Goal: Task Accomplishment & Management: Use online tool/utility

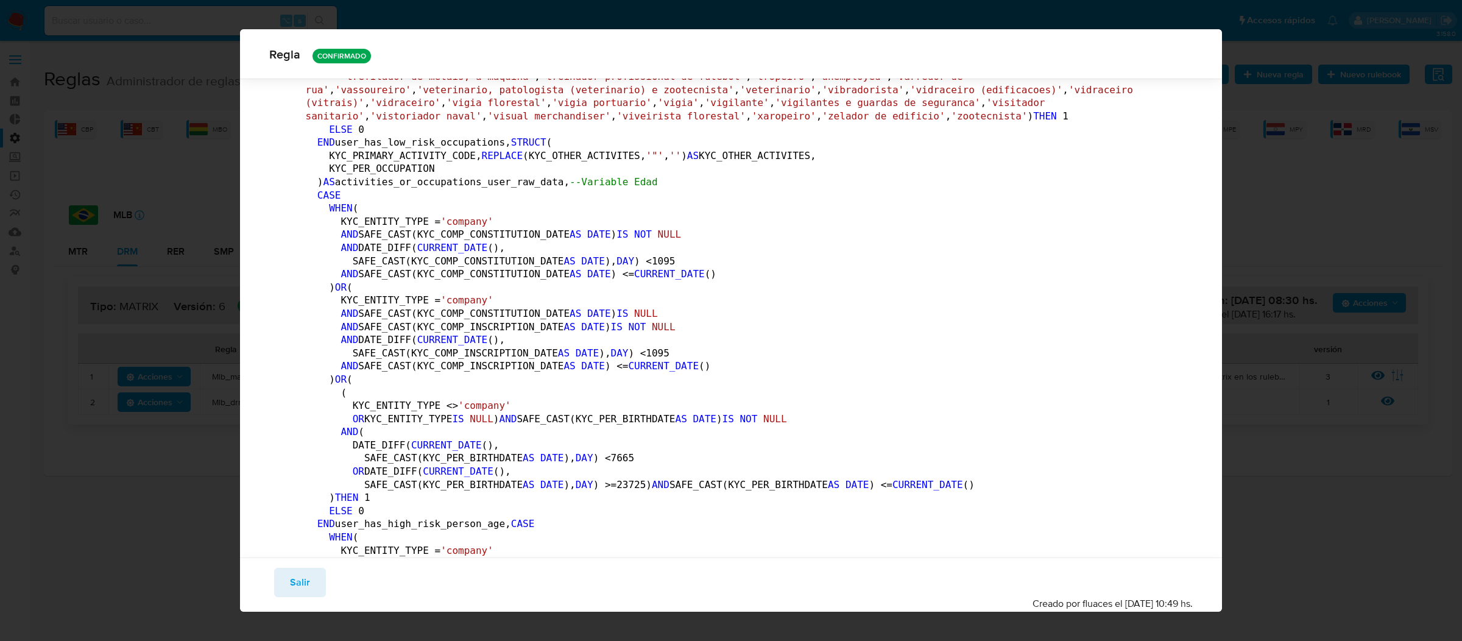
scroll to position [12236, 0]
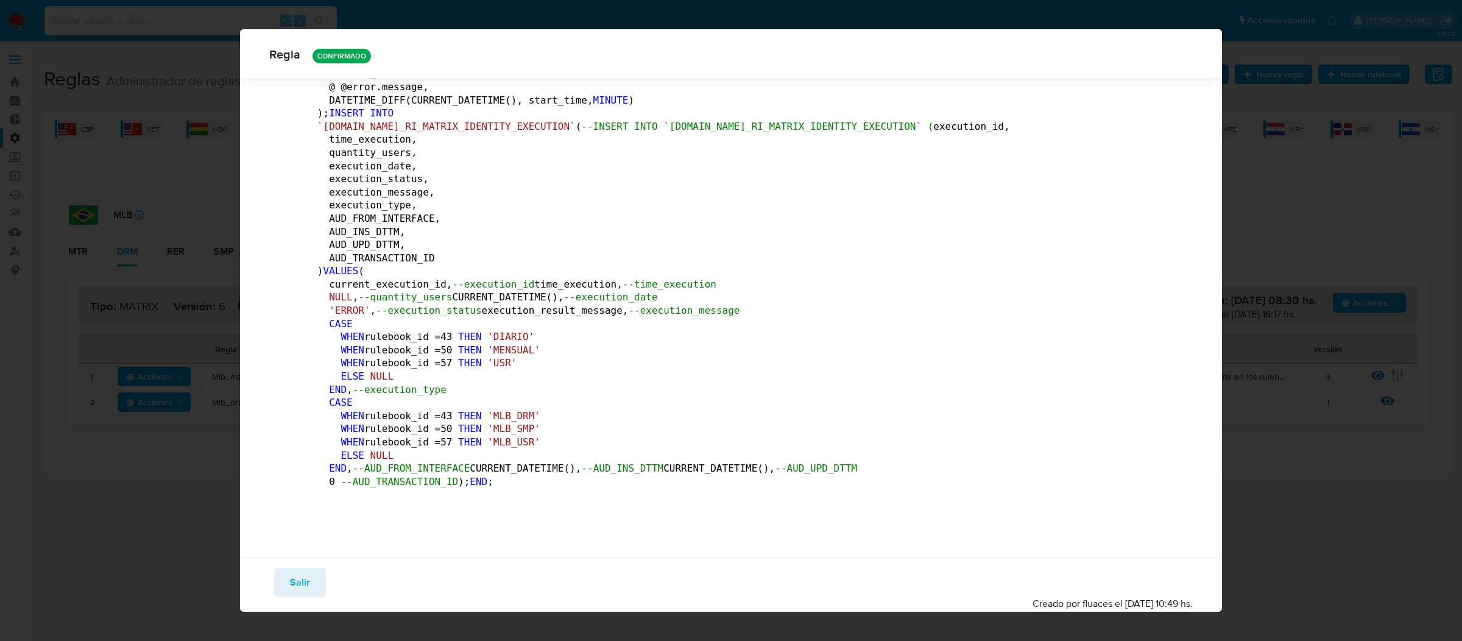
scroll to position [244537, 0]
click at [306, 593] on span "Salir" at bounding box center [300, 582] width 20 height 27
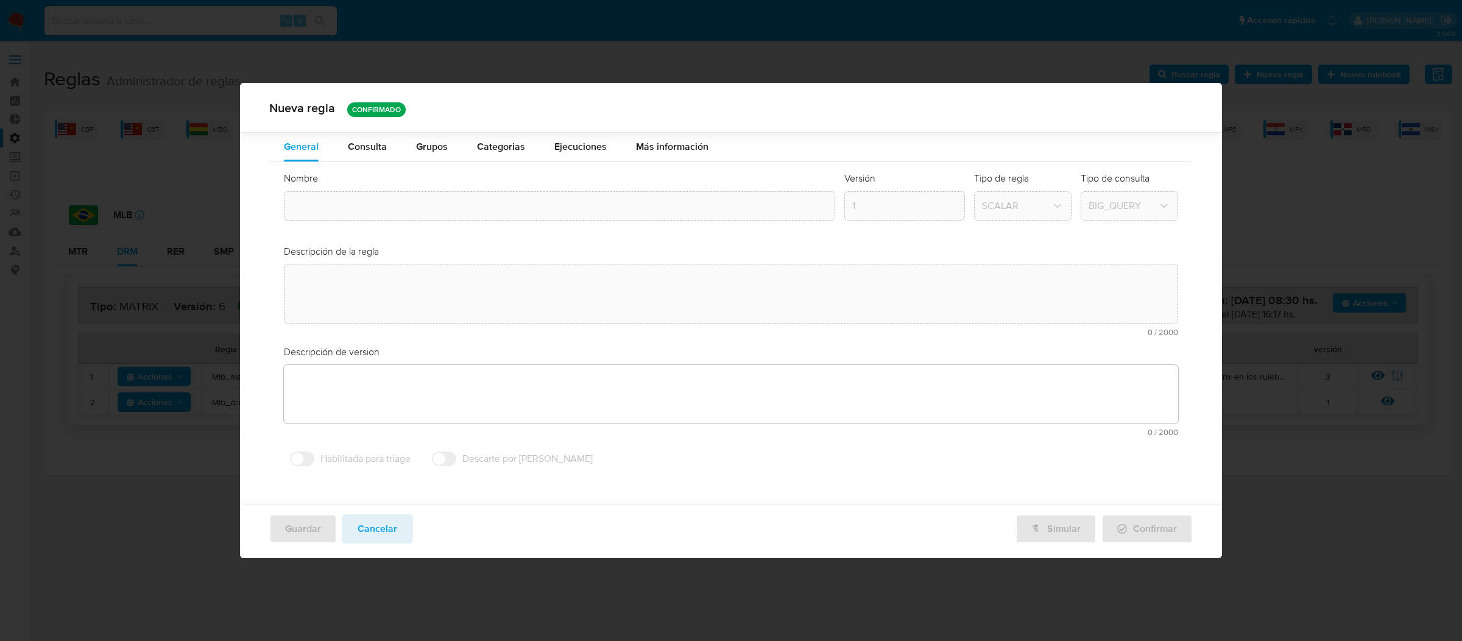
type textarea "Regla que contiene la lógica de calculo de riesgo. versión única de código a ut…"
type textarea "Ppld-6102 - modificación de queries para exceptuar payments de movimientos de p…"
type input "Mlb_matrix"
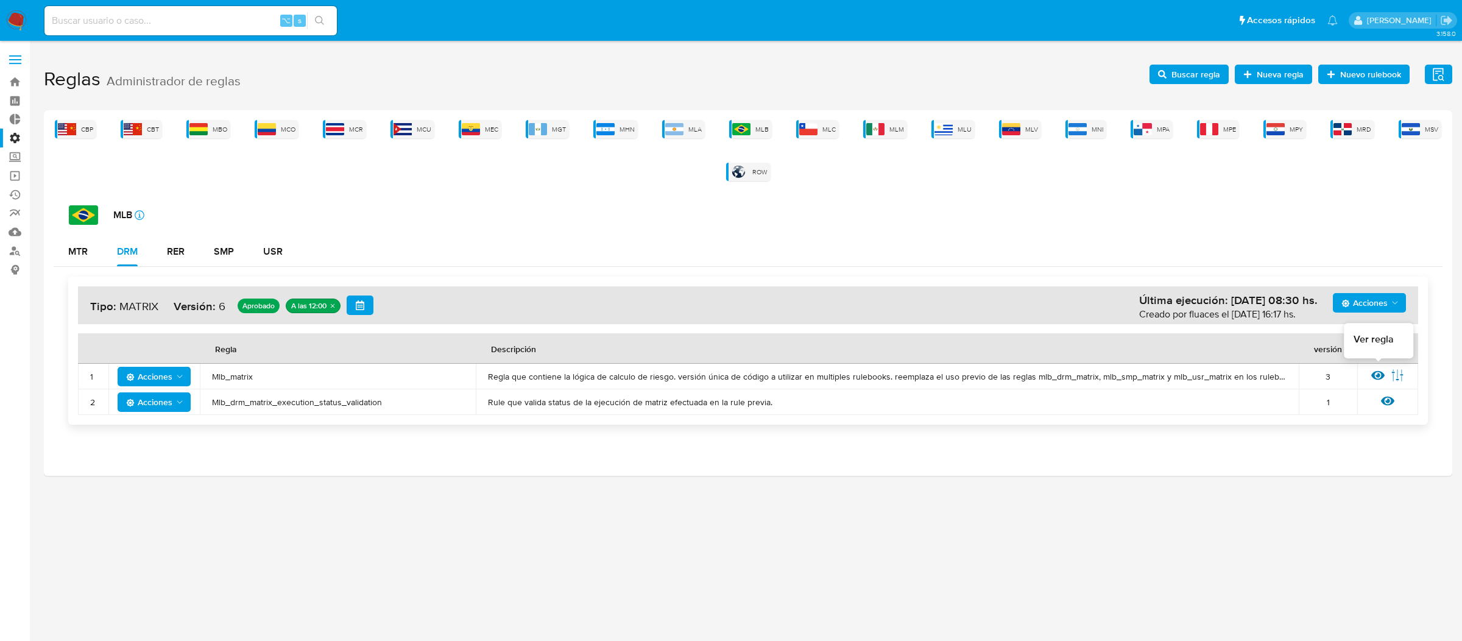
click at [1374, 378] on icon at bounding box center [1377, 375] width 13 height 9
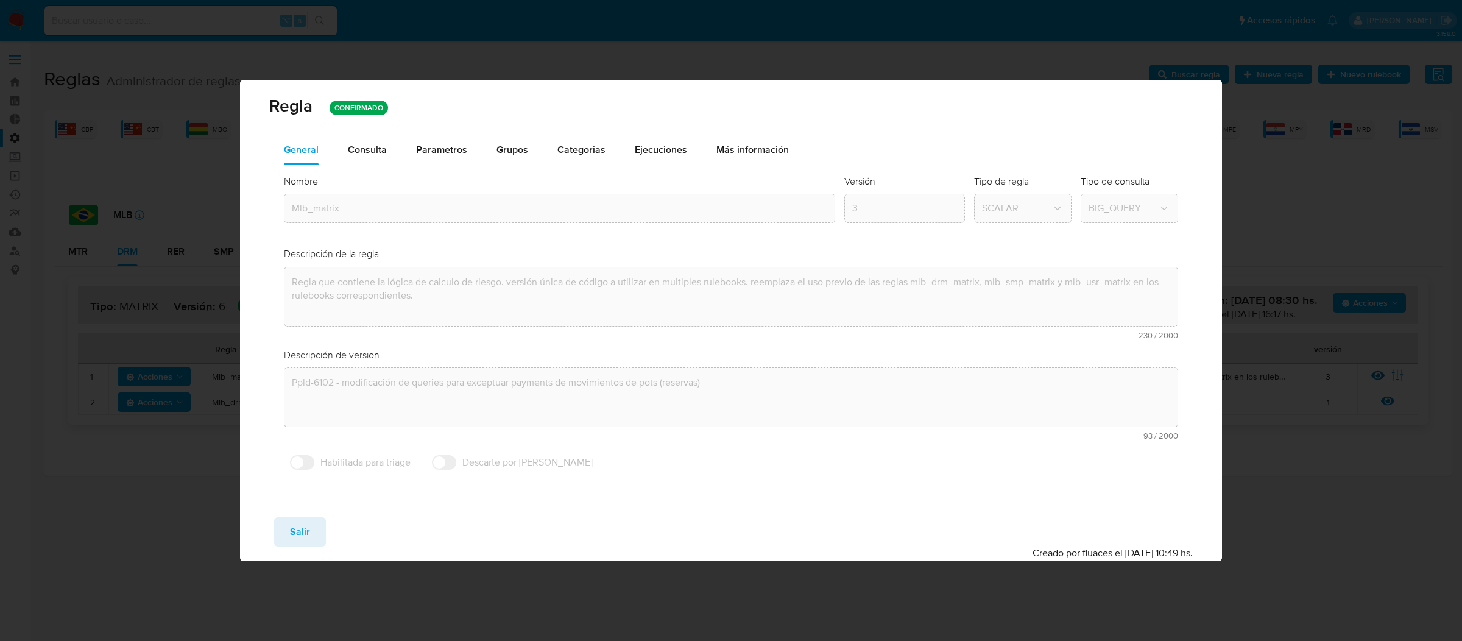
click at [373, 165] on div "Nombre text-es Mlb_matrix text-pt Mlb_matrix Aceptar Versión 3 Tipo de regla SC…" at bounding box center [731, 325] width 924 height 321
click at [373, 163] on div "General Consulta Parametros Grupos Categorias Ejecuciones Más información Nombr…" at bounding box center [731, 310] width 924 height 351
click at [373, 163] on div "Consulta" at bounding box center [367, 149] width 39 height 29
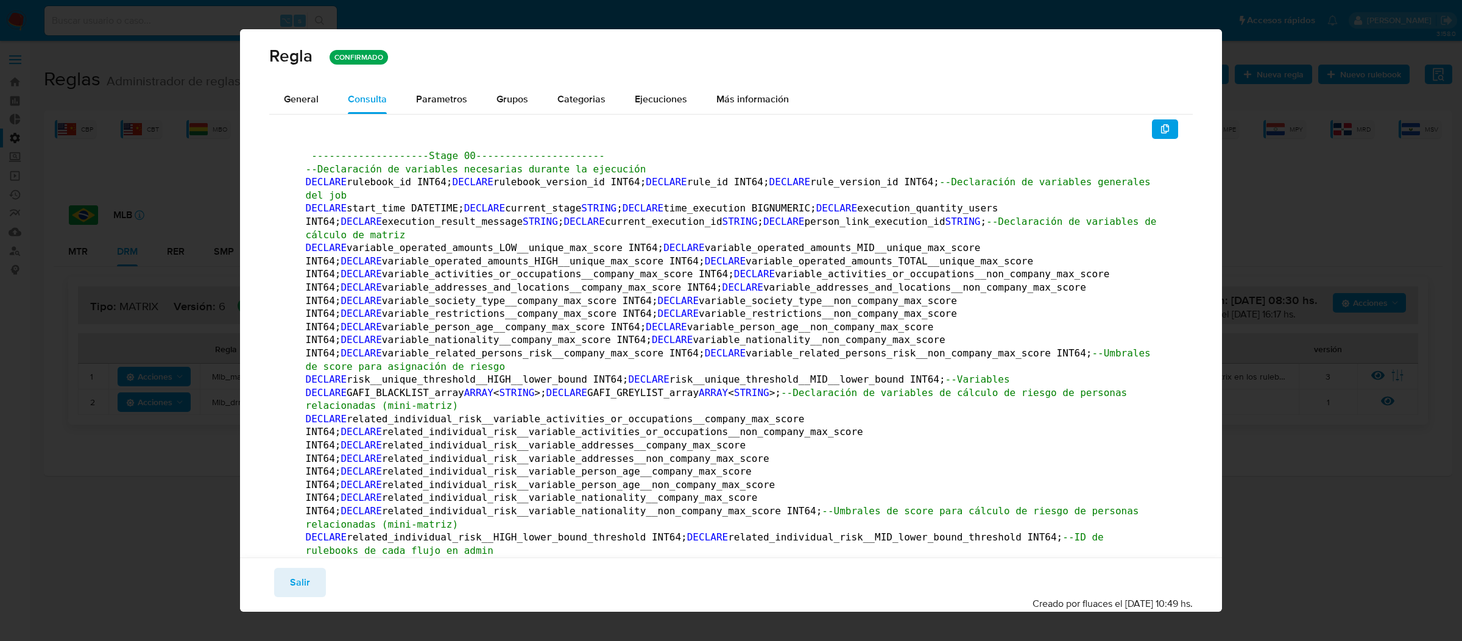
scroll to position [234508, 0]
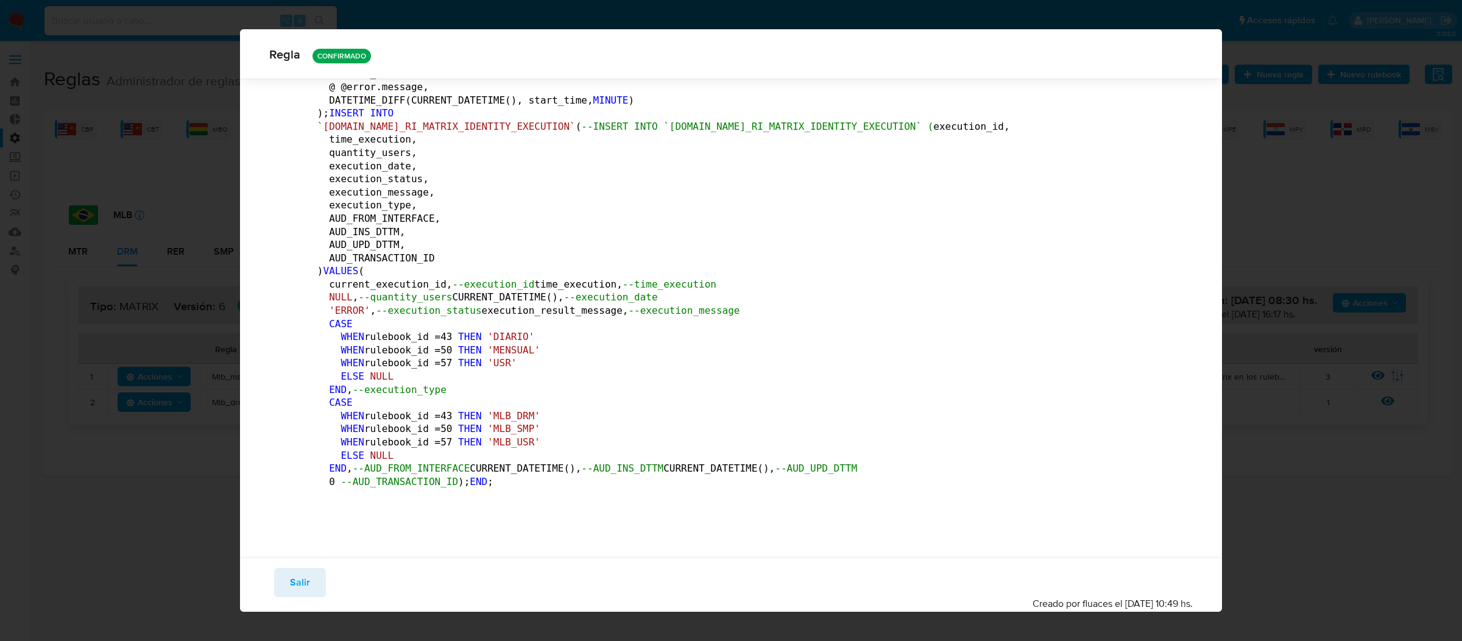
drag, startPoint x: 595, startPoint y: 320, endPoint x: 336, endPoint y: 319, distance: 258.3
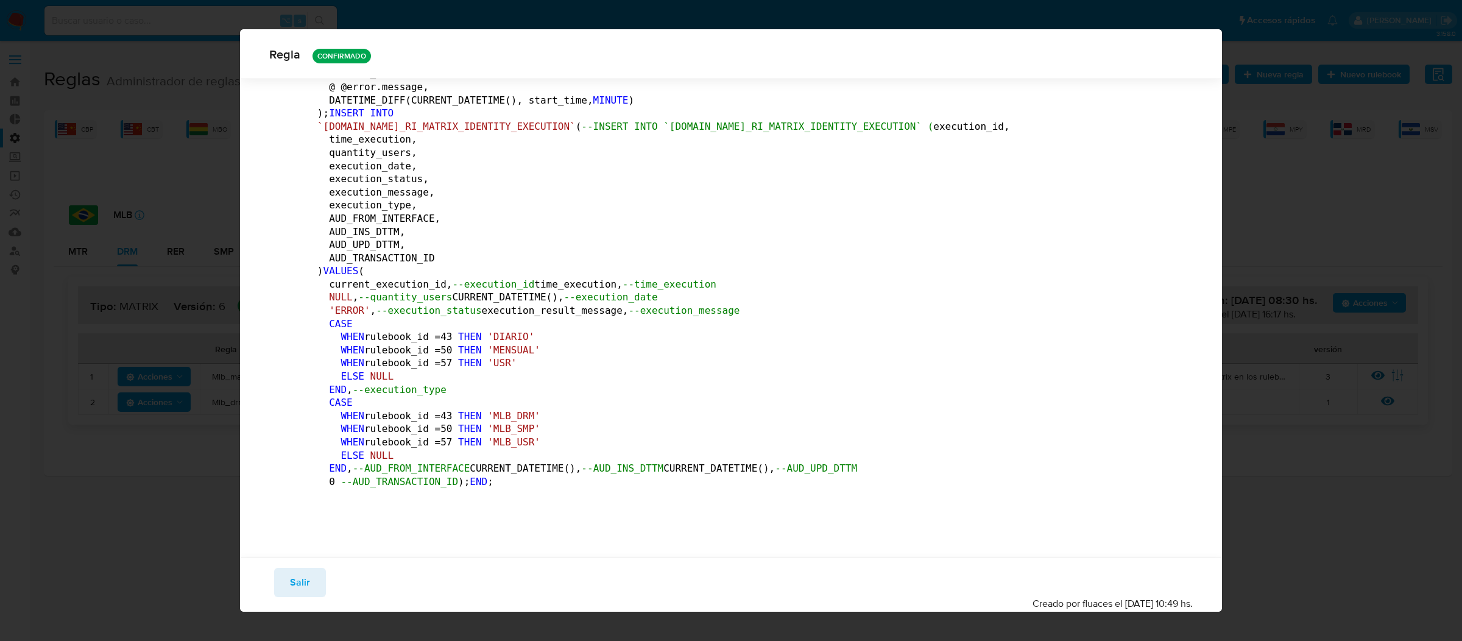
drag, startPoint x: 321, startPoint y: 317, endPoint x: 554, endPoint y: 298, distance: 233.4
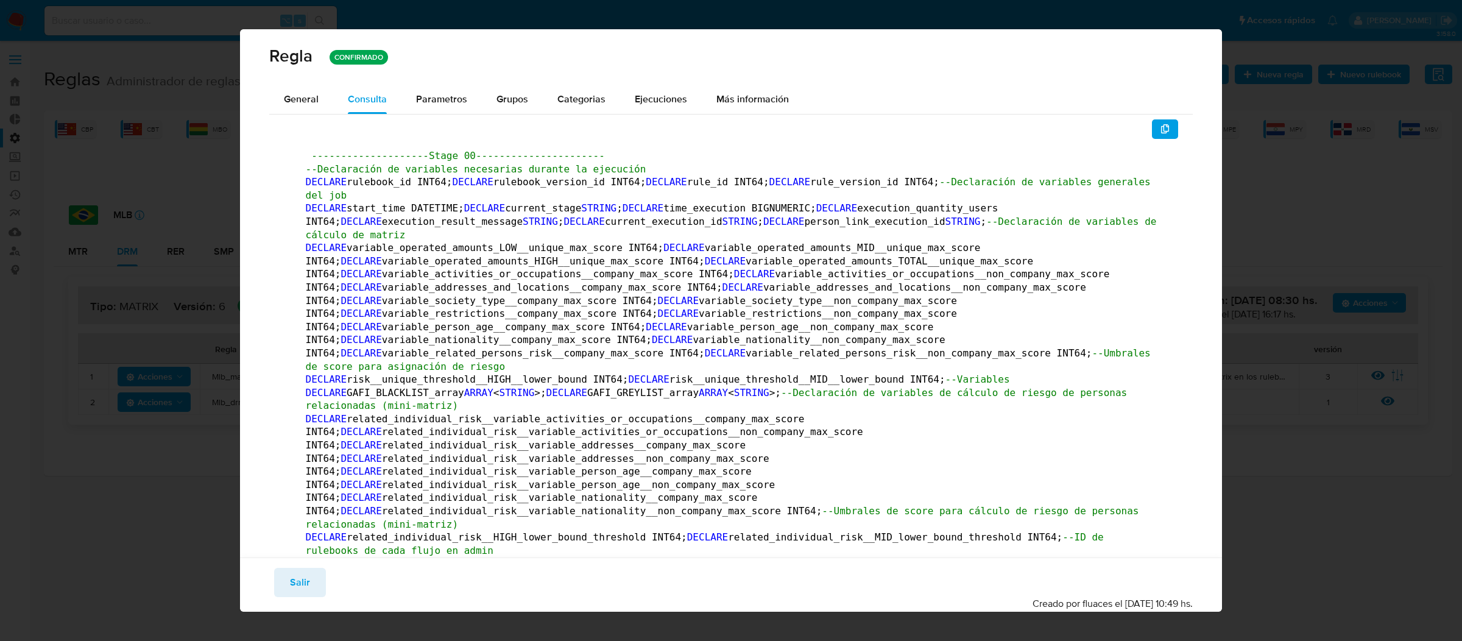
click at [1172, 130] on button "button" at bounding box center [1165, 128] width 27 height 19
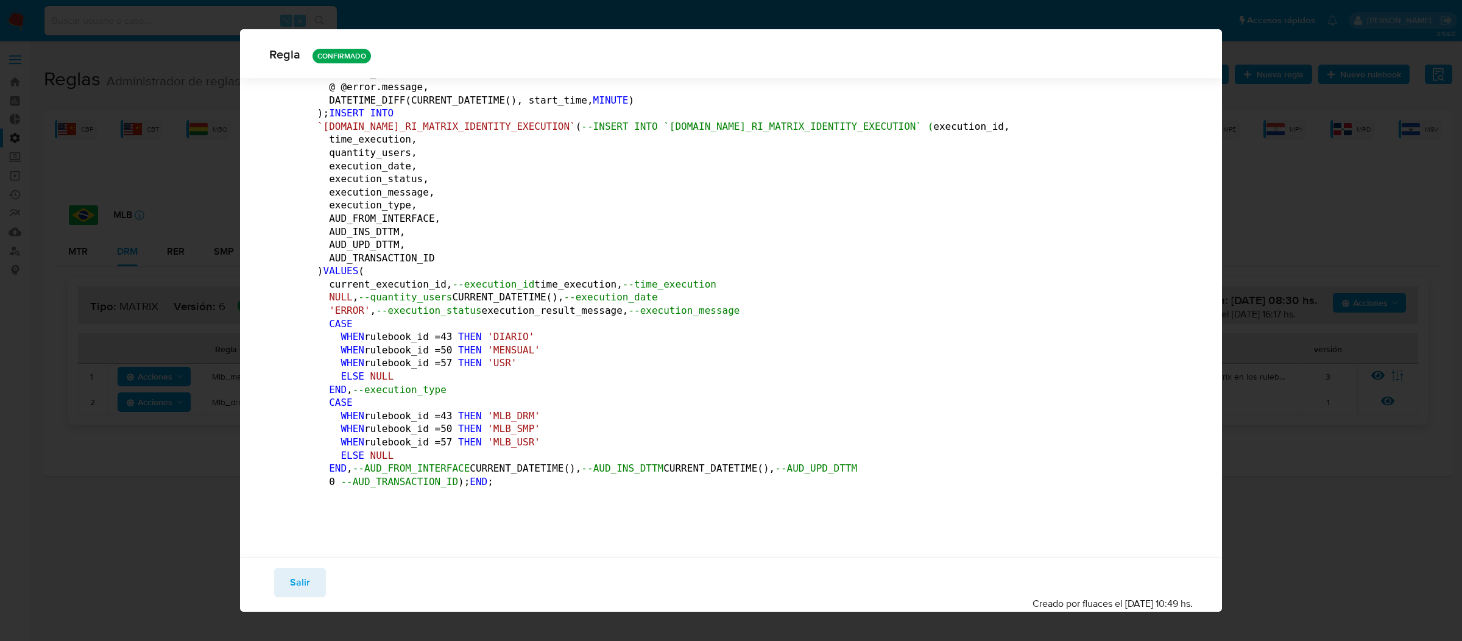
scroll to position [236649, 0]
click at [285, 590] on button "Salir" at bounding box center [300, 582] width 52 height 29
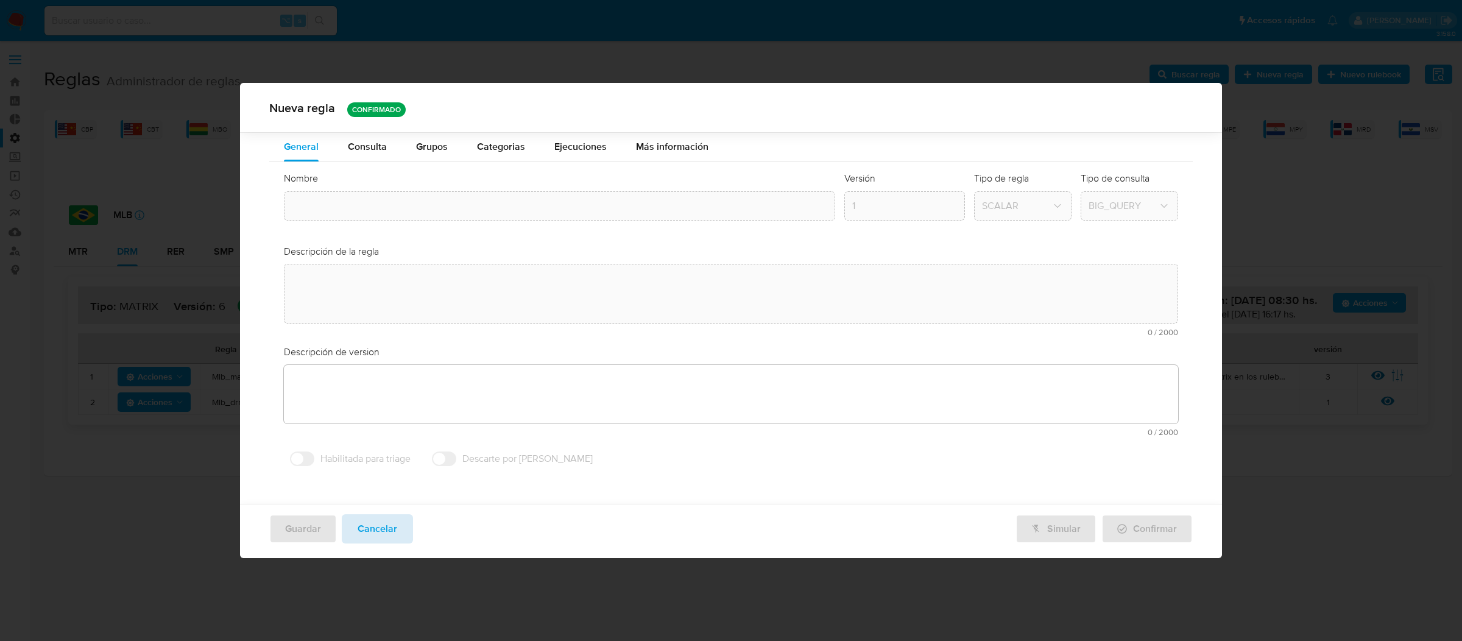
type textarea "Regla que contiene la lógica de calculo de riesgo. versión única de código a ut…"
type textarea "Ppld-6102 - modificación de queries para exceptuar payments de movimientos de p…"
type input "Mlb_matrix"
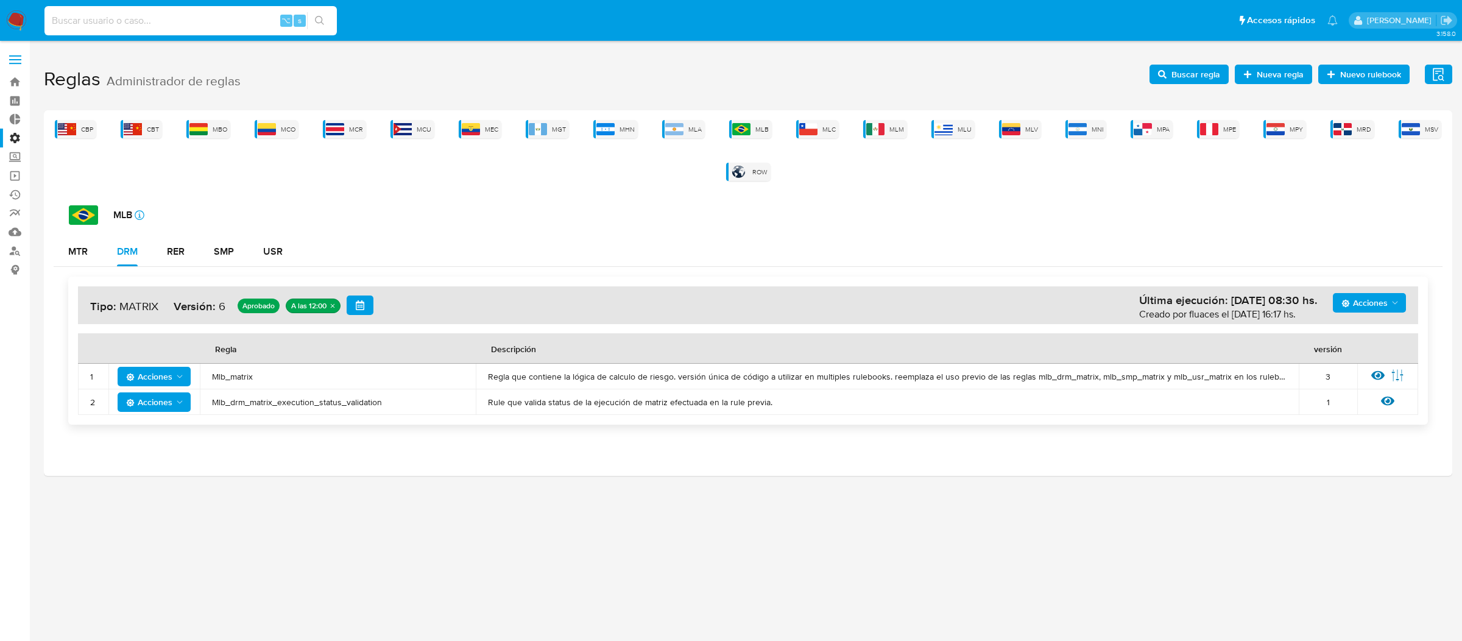
click at [254, 13] on input at bounding box center [190, 21] width 292 height 16
type input "ericmalcangi"
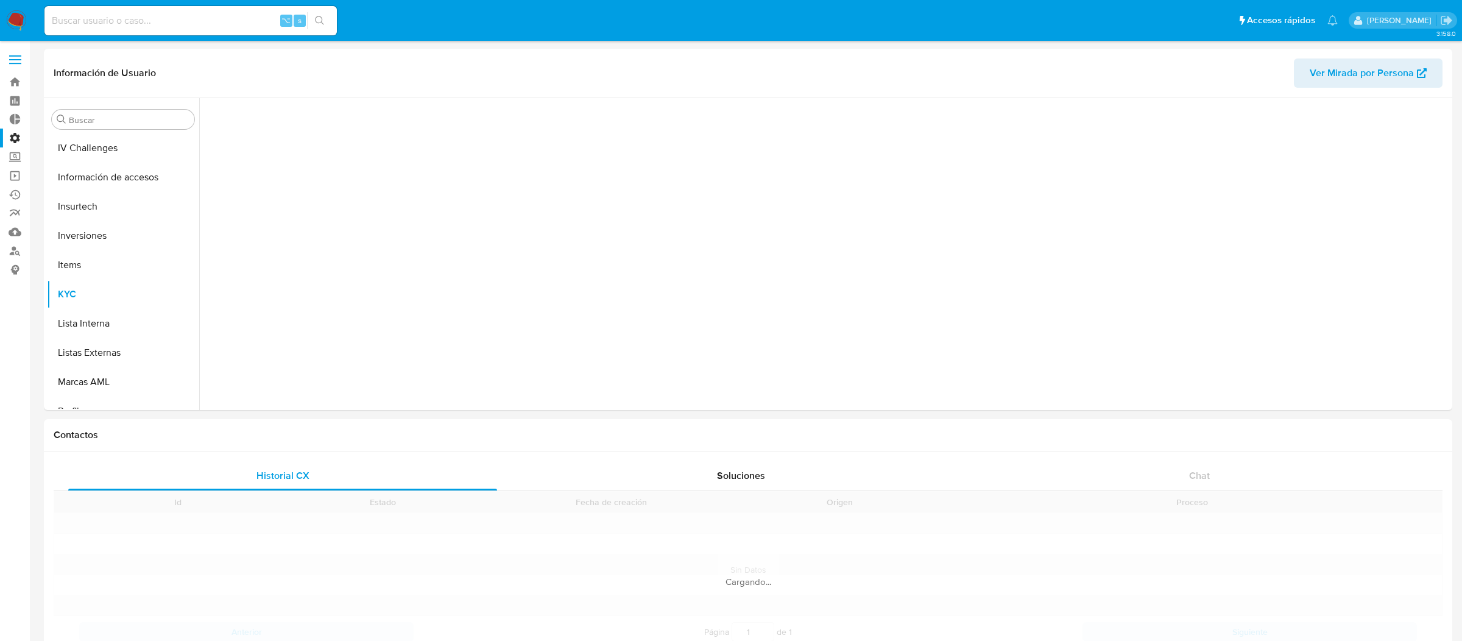
scroll to position [573, 0]
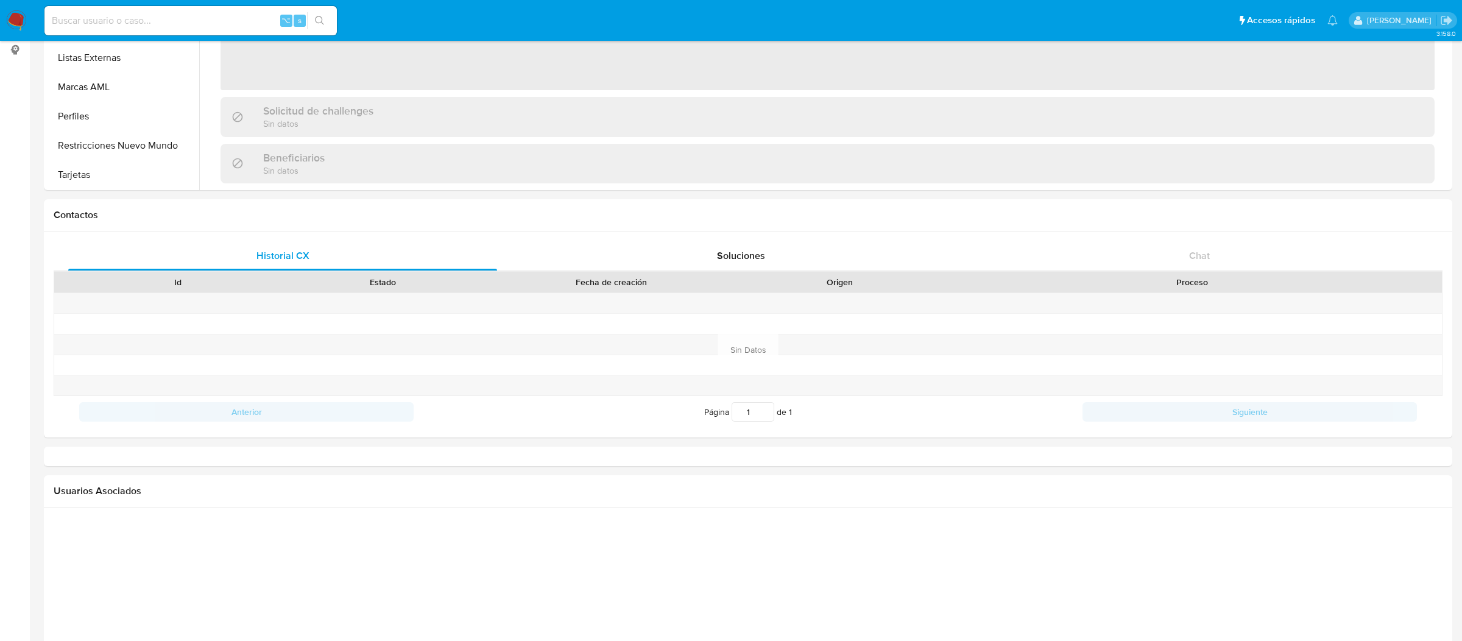
select select "10"
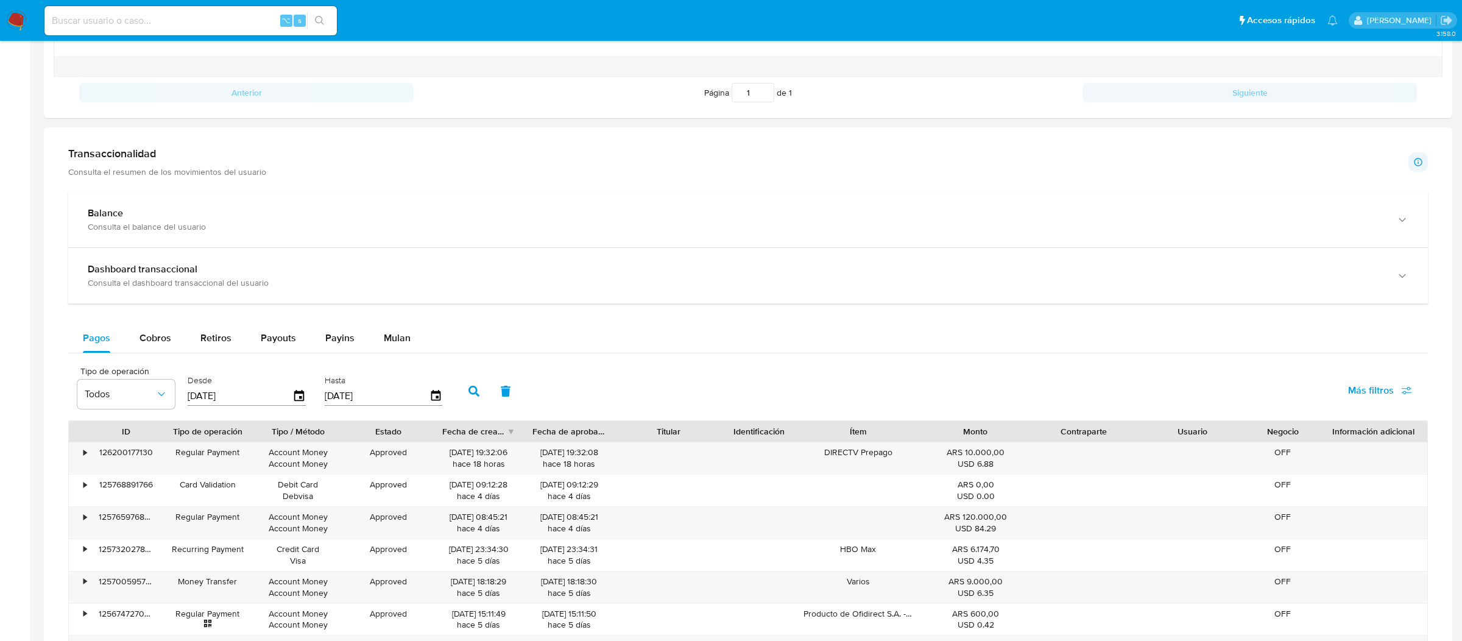
scroll to position [552, 0]
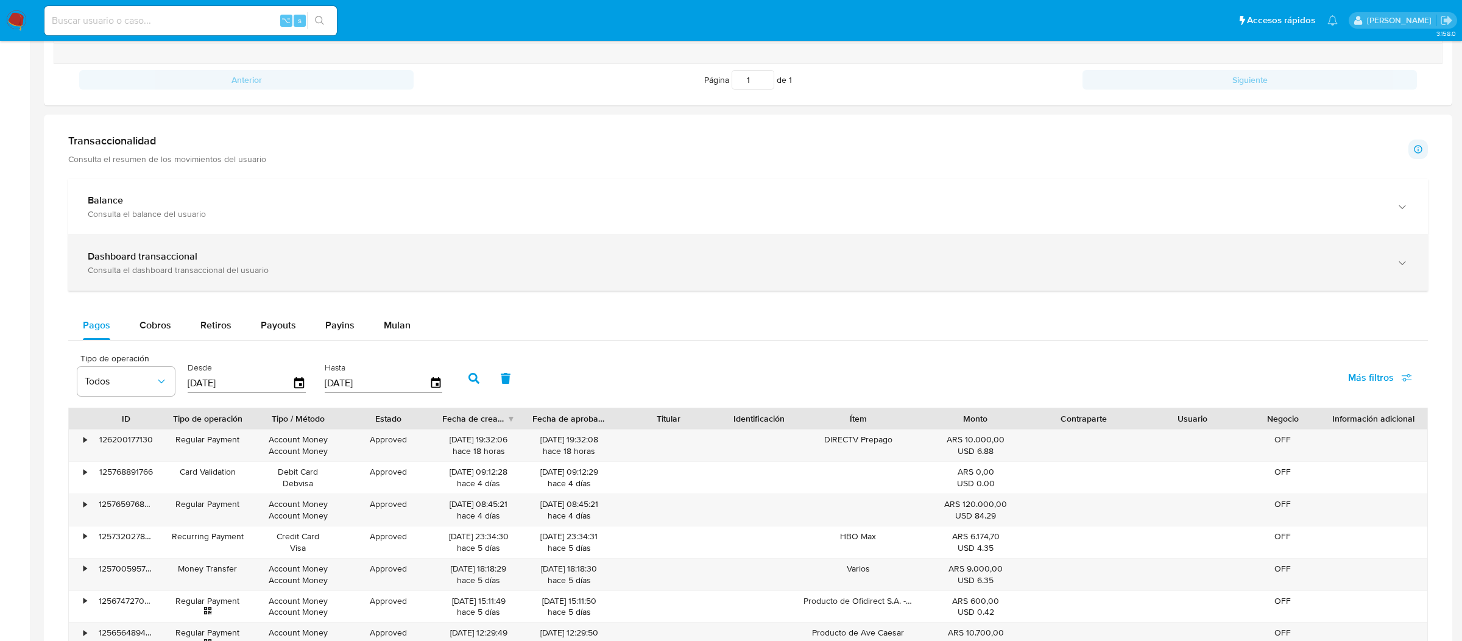
click at [260, 253] on div "Dashboard transaccional" at bounding box center [736, 256] width 1296 height 12
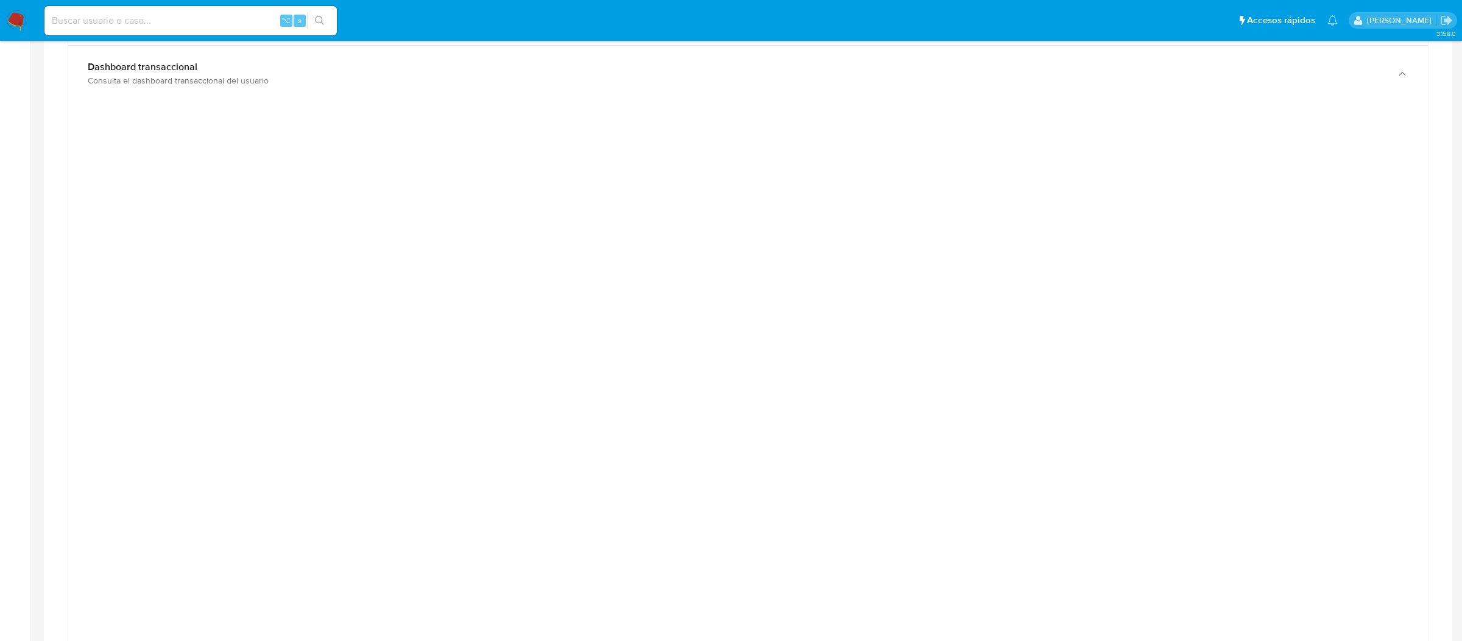
scroll to position [668, 0]
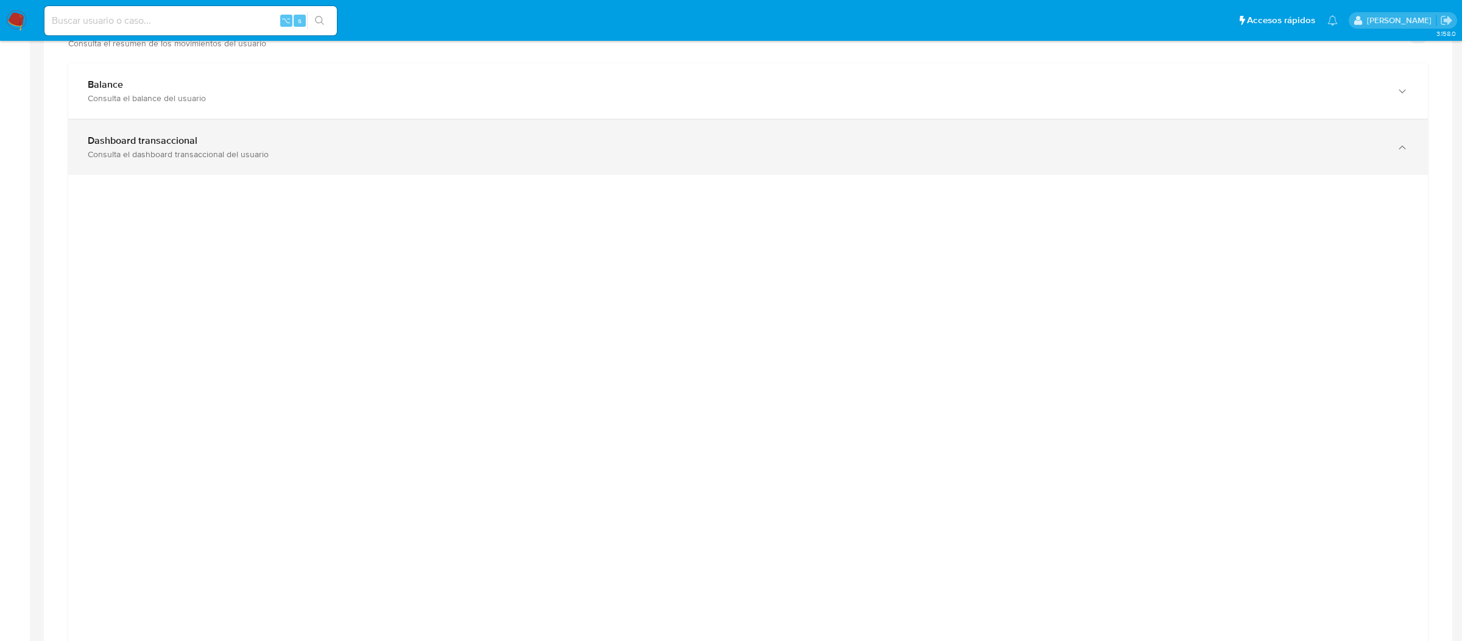
click at [235, 147] on div "Dashboard transaccional" at bounding box center [736, 141] width 1296 height 12
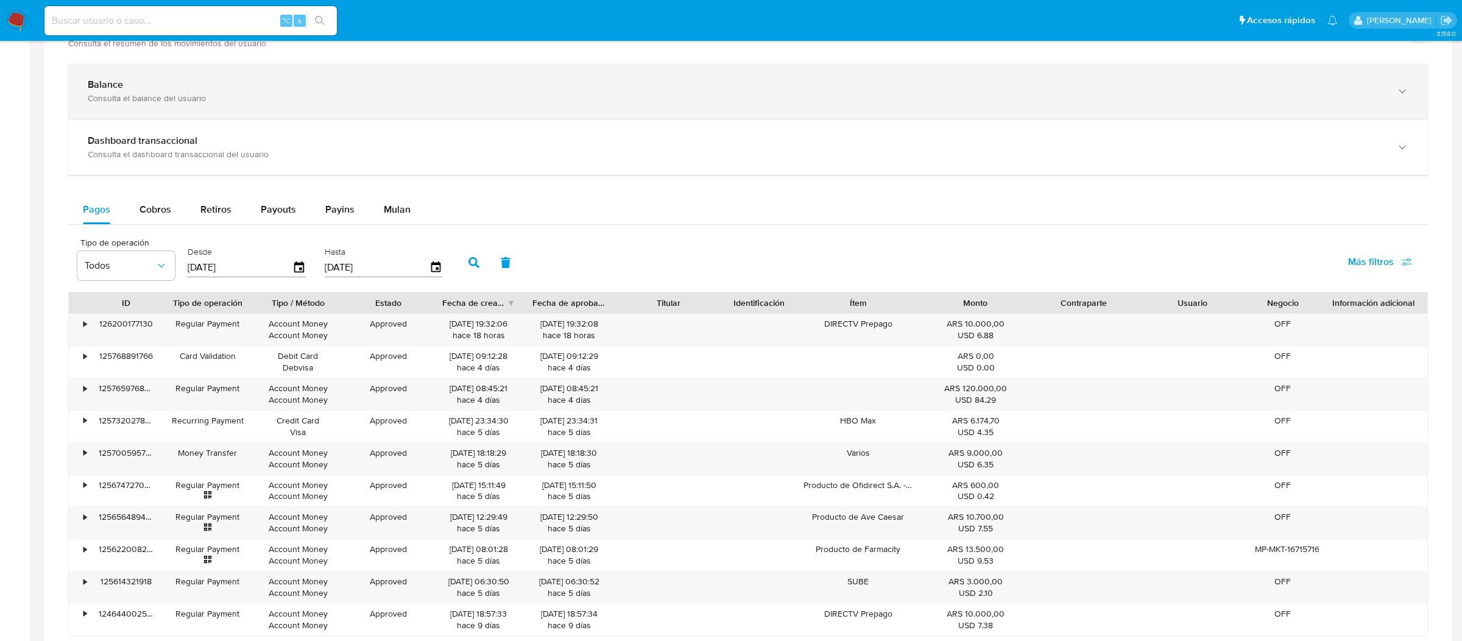
click at [245, 107] on div "Balance Consulta el balance del usuario" at bounding box center [748, 90] width 1360 height 55
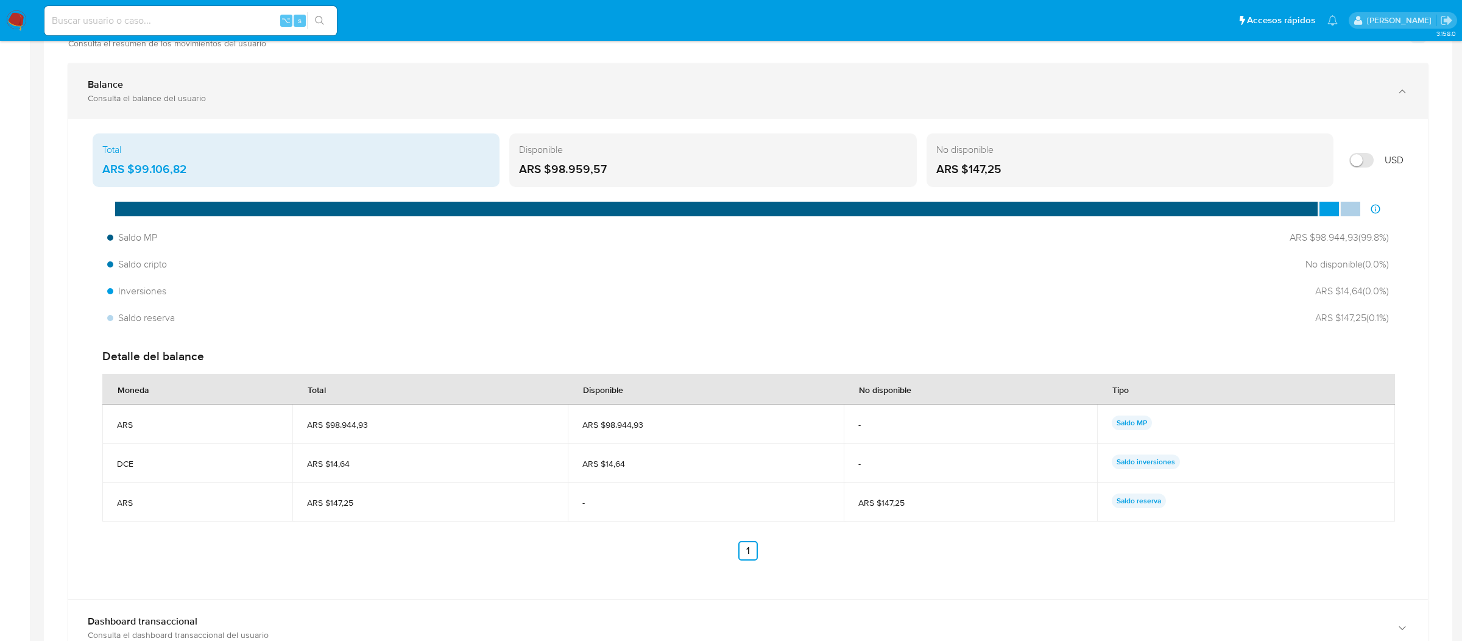
click at [245, 107] on div "Balance Consulta el balance del usuario" at bounding box center [748, 90] width 1360 height 55
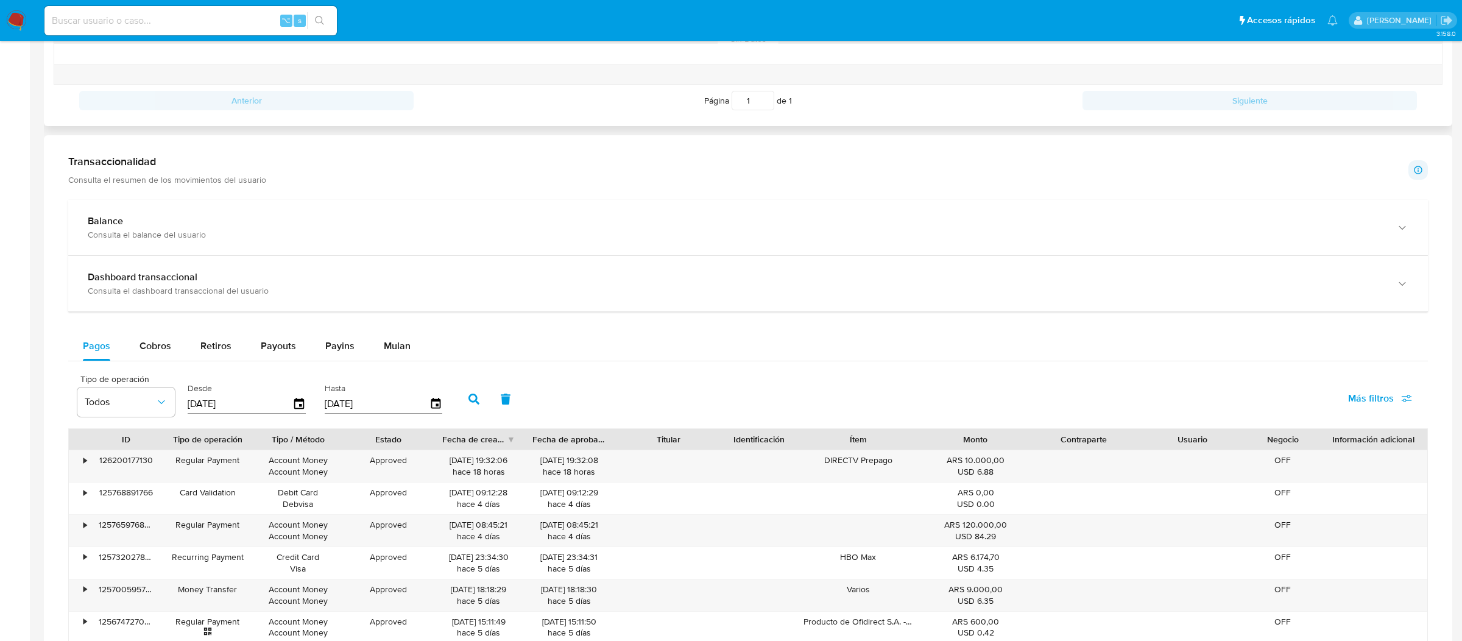
scroll to position [692, 0]
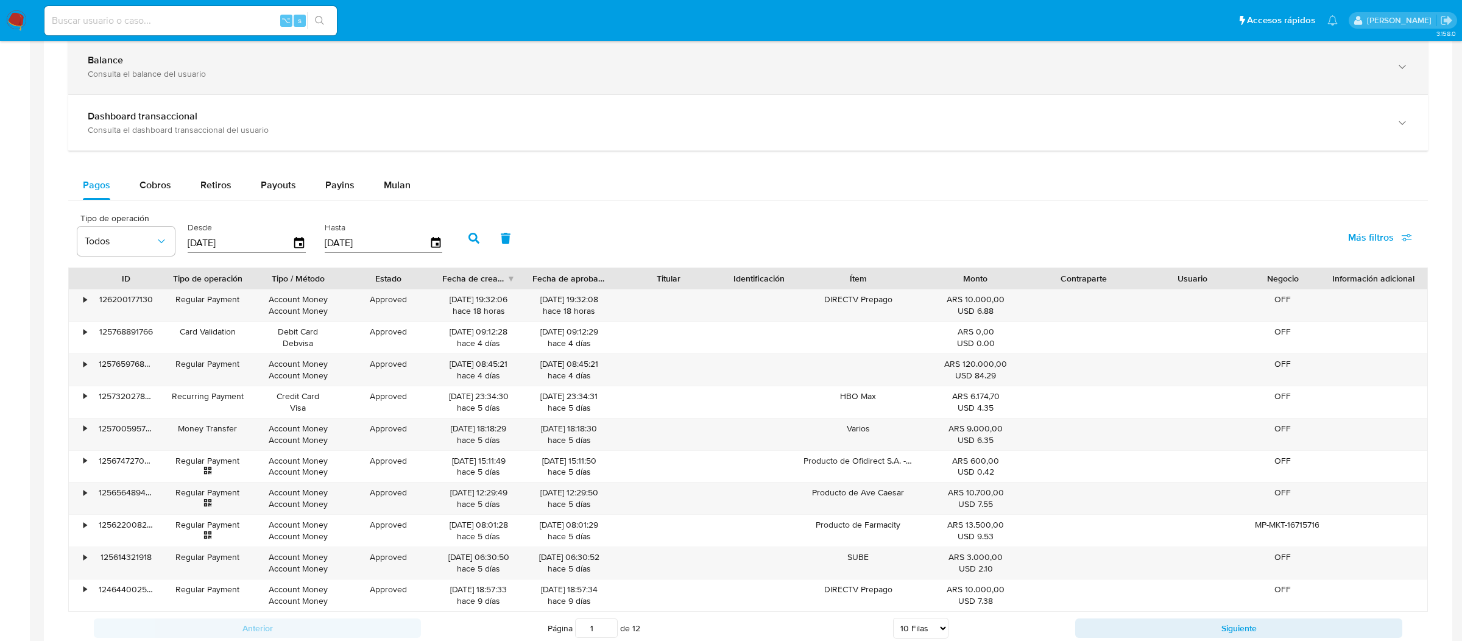
click at [408, 85] on div "Balance Consulta el balance del usuario" at bounding box center [748, 66] width 1360 height 55
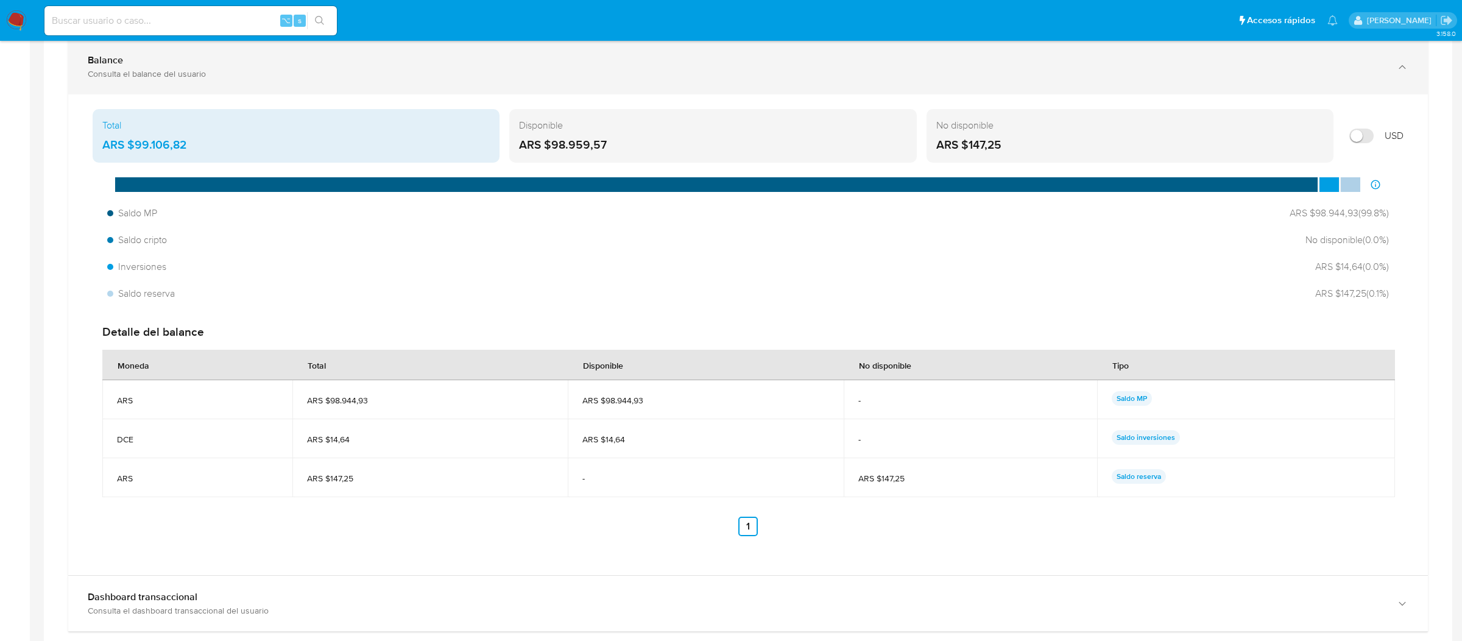
click at [498, 71] on div "Consulta el balance del usuario" at bounding box center [736, 73] width 1296 height 11
